Goal: Check status: Check status

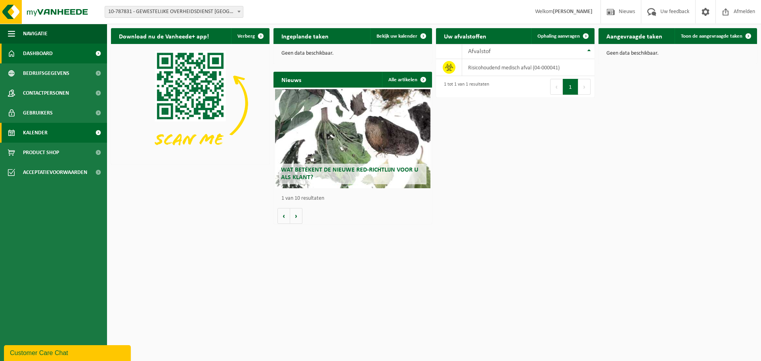
click at [37, 130] on span "Kalender" at bounding box center [35, 133] width 25 height 20
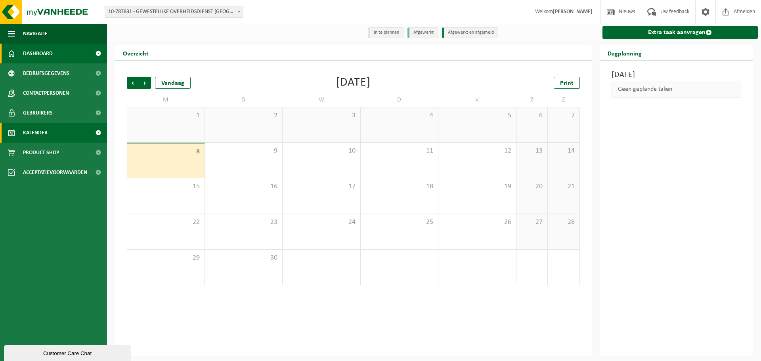
click at [38, 52] on span "Dashboard" at bounding box center [38, 54] width 30 height 20
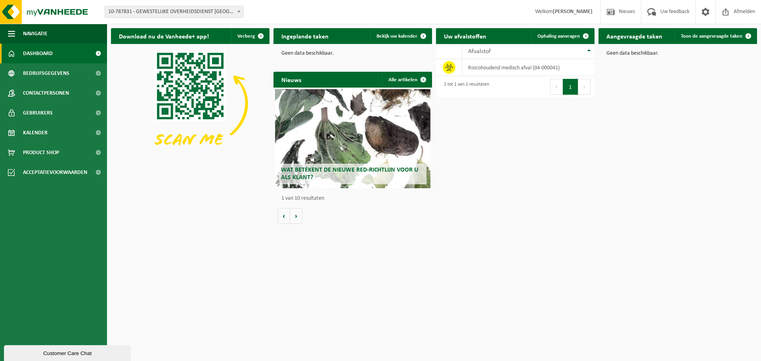
click at [568, 85] on button "1" at bounding box center [570, 87] width 15 height 16
click at [520, 67] on td "risicohoudend medisch afval (04-000041)" at bounding box center [528, 67] width 132 height 17
click at [744, 8] on span "Afmelden" at bounding box center [743, 11] width 25 height 23
